Goal: Find specific page/section: Find specific page/section

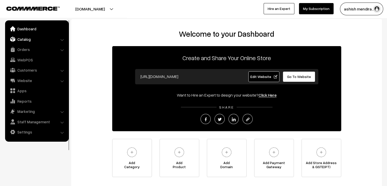
click at [25, 40] on link "Catalog" at bounding box center [36, 39] width 61 height 9
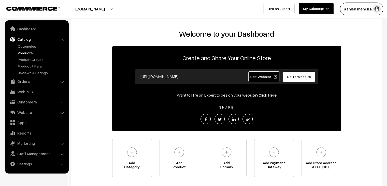
click at [27, 51] on link "Products" at bounding box center [42, 52] width 50 height 5
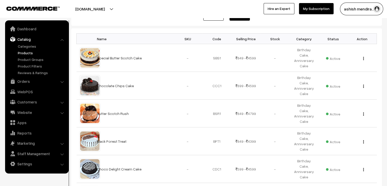
scroll to position [71, 0]
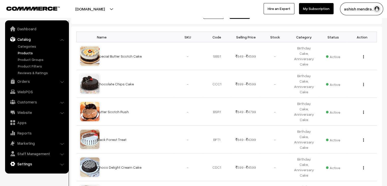
click at [26, 164] on link "Settings" at bounding box center [36, 163] width 61 height 9
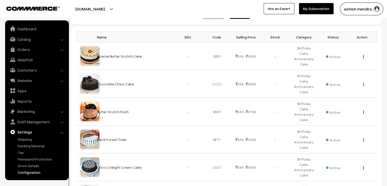
click at [33, 171] on link "Configuration" at bounding box center [42, 172] width 50 height 5
